Goal: Task Accomplishment & Management: Complete application form

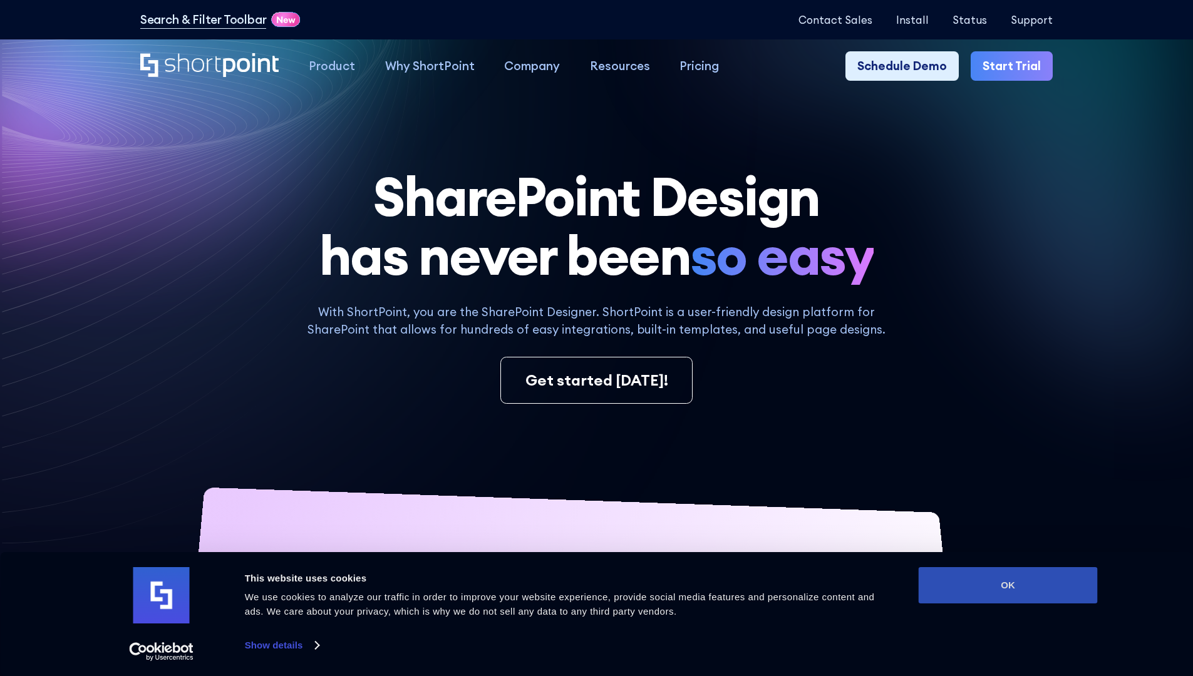
click at [1007, 585] on button "OK" at bounding box center [1007, 585] width 179 height 36
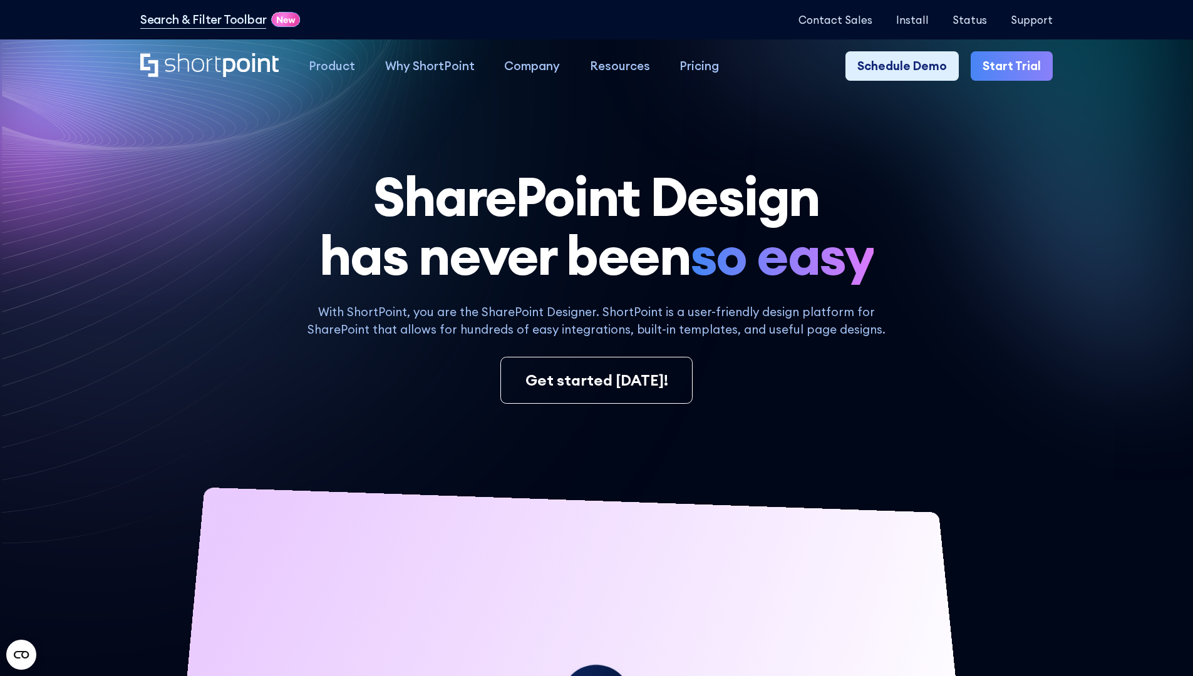
click at [1015, 66] on link "Start Trial" at bounding box center [1011, 66] width 82 height 30
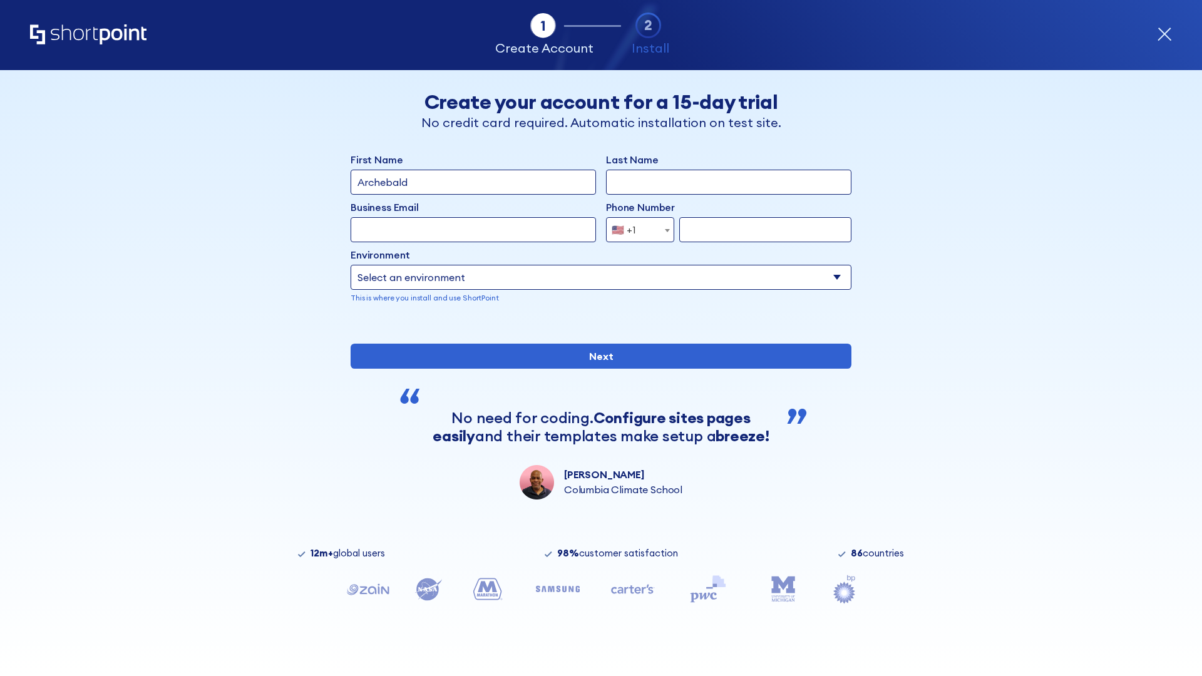
type input "Archebald"
type input "Berkuskv"
type input "2125556789"
select select "Microsoft 365"
type input "2125556789"
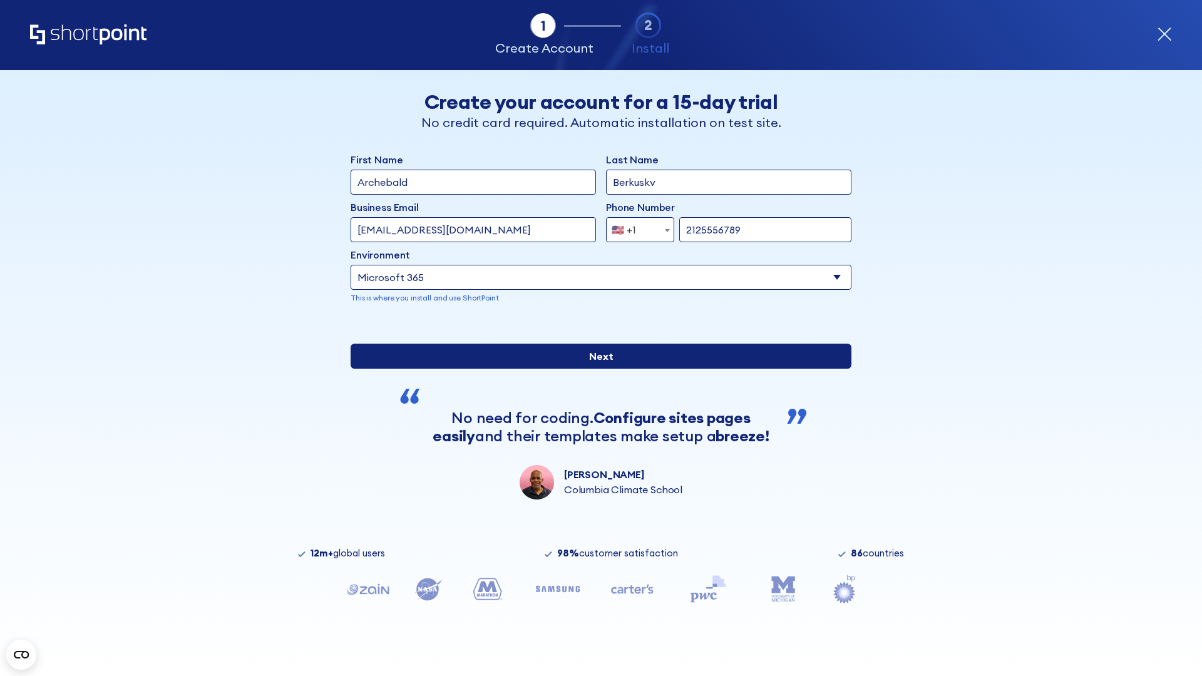
click at [596, 369] on input "Next" at bounding box center [601, 356] width 501 height 25
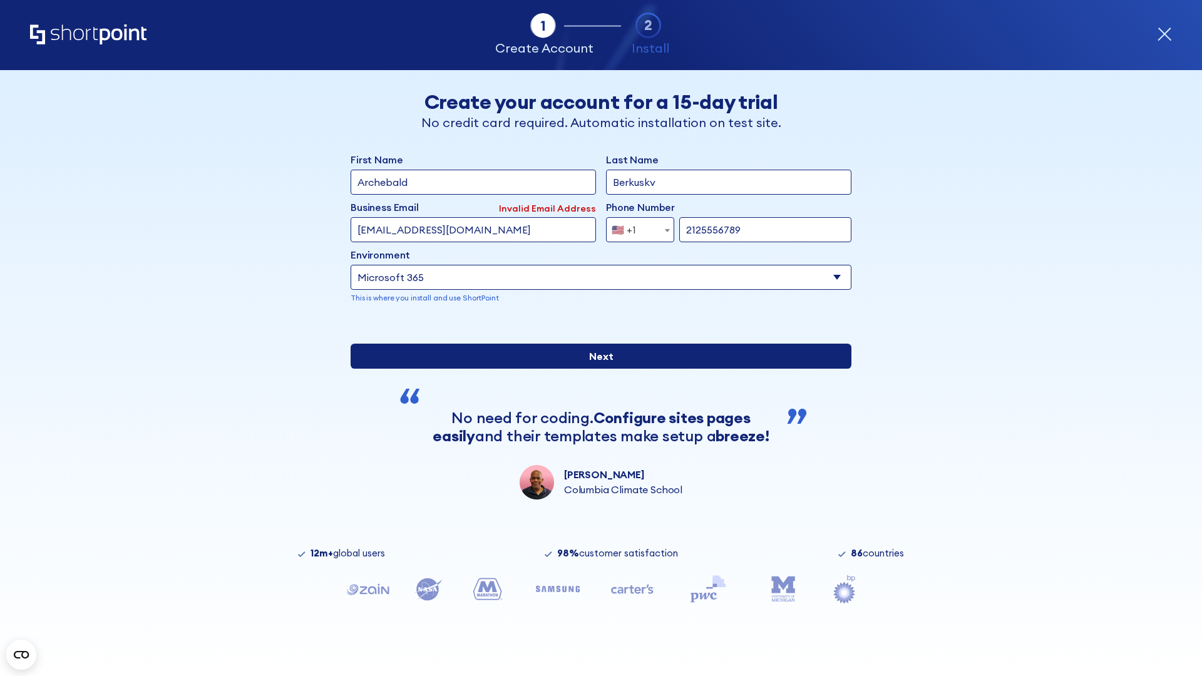
click at [596, 369] on input "Next" at bounding box center [601, 356] width 501 height 25
type input "test@shortpoint.com"
click at [596, 369] on input "Next" at bounding box center [601, 356] width 501 height 25
